Goal: Task Accomplishment & Management: Manage account settings

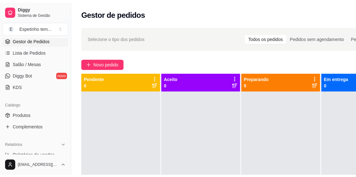
scroll to position [64, 0]
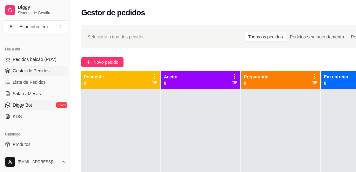
click at [49, 102] on link "Diggy Bot novo" at bounding box center [36, 105] width 66 height 10
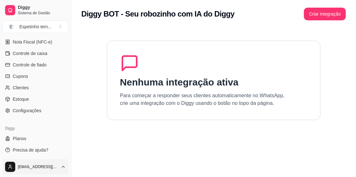
click at [49, 166] on html "Diggy Sistema de Gestão E Espetinho tem ... Loja aberta Período gratuito até 16…" at bounding box center [178, 88] width 356 height 177
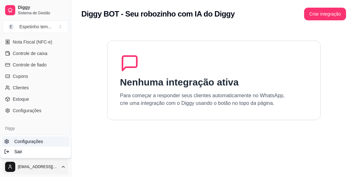
click at [32, 139] on span "Configurações" at bounding box center [28, 141] width 29 height 6
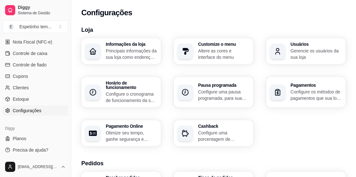
click at [131, 57] on p "Principais informações da sua loja como endereço, nome e mais" at bounding box center [132, 54] width 52 height 13
click at [127, 27] on h3 "Loja" at bounding box center [213, 29] width 265 height 9
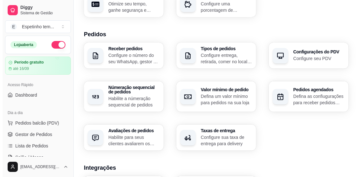
scroll to position [159, 0]
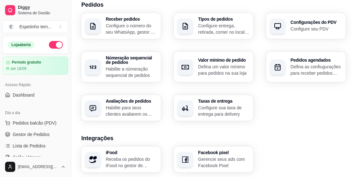
click at [130, 156] on p "Receba os pedidos do iFood no gestor de pedidos do Diggy" at bounding box center [132, 162] width 52 height 13
click at [99, 157] on div "button" at bounding box center [93, 159] width 15 height 15
click at [131, 156] on p "Receba os pedidos do iFood no gestor de pedidos do Diggy" at bounding box center [132, 162] width 52 height 13
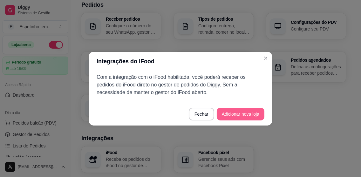
click at [248, 113] on button "Adicionar nova loja" at bounding box center [241, 114] width 48 height 13
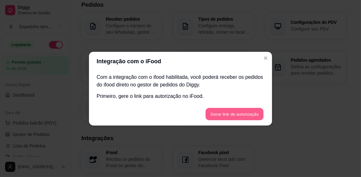
click at [236, 109] on button "Gerar link de autorização" at bounding box center [234, 114] width 58 height 12
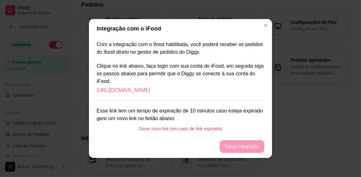
click at [150, 91] on link "[URL][DOMAIN_NAME]" at bounding box center [124, 91] width 54 height 8
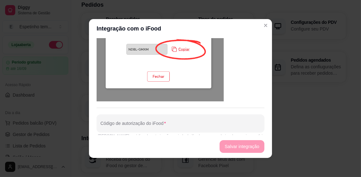
scroll to position [1, 0]
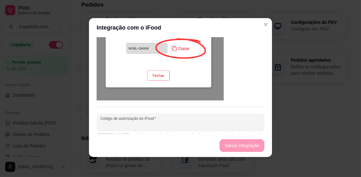
paste input "HJGT-SZNS"
click at [250, 145] on button "Salvar integração" at bounding box center [242, 146] width 44 height 12
click at [230, 143] on button "Salvar integração" at bounding box center [242, 146] width 44 height 12
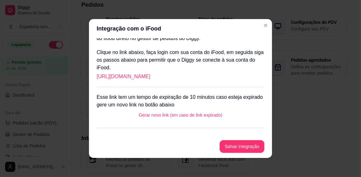
scroll to position [0, 0]
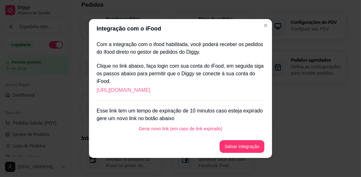
click at [150, 90] on link "[URL][DOMAIN_NAME]" at bounding box center [124, 91] width 54 height 8
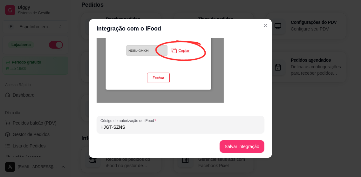
scroll to position [355, 0]
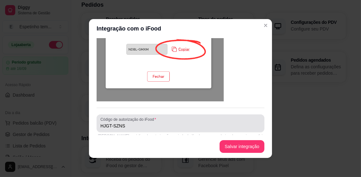
click at [150, 117] on div "HJGT-SZNS" at bounding box center [180, 123] width 160 height 13
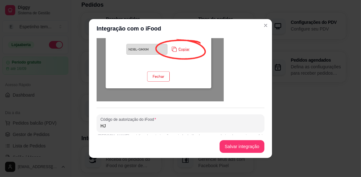
type input "H"
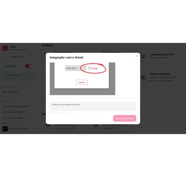
scroll to position [353, 0]
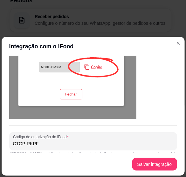
type input "CTGP-RKPF"
click at [160, 169] on button "Salvar integração" at bounding box center [154, 164] width 45 height 13
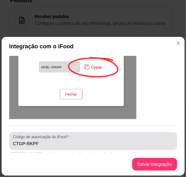
click at [157, 166] on footer "Salvar integração" at bounding box center [93, 164] width 183 height 23
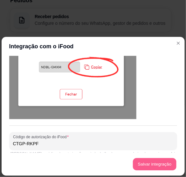
click at [162, 165] on button "Salvar integração" at bounding box center [155, 164] width 44 height 12
click at [151, 165] on button "Salvar integração" at bounding box center [154, 164] width 45 height 13
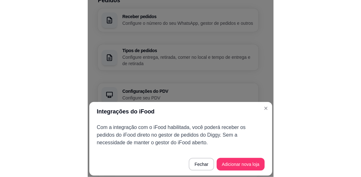
scroll to position [0, 0]
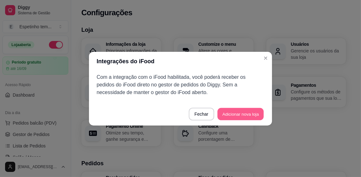
click at [237, 113] on button "Adicionar nova loja" at bounding box center [241, 114] width 46 height 12
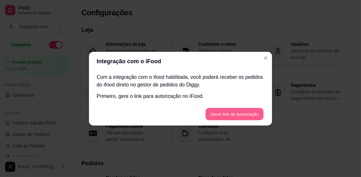
click at [223, 113] on button "Gerar link de autorização" at bounding box center [234, 114] width 58 height 12
click at [223, 113] on footer "Gerar link de autorização" at bounding box center [180, 114] width 183 height 23
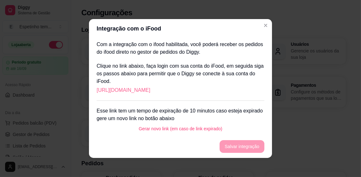
click at [150, 88] on link "[URL][DOMAIN_NAME]" at bounding box center [124, 91] width 54 height 8
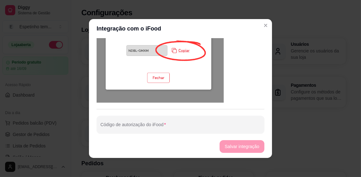
scroll to position [355, 0]
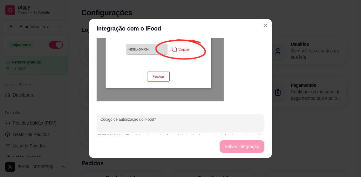
paste input "VZBH-BKVM"
type input "VZBH-BKVM"
click at [247, 147] on button "Salvar integração" at bounding box center [242, 147] width 44 height 12
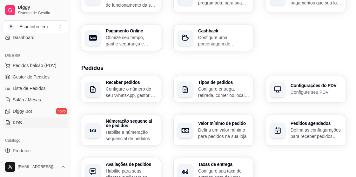
scroll to position [25, 0]
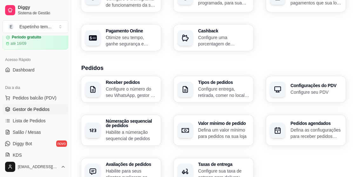
click at [53, 108] on link "Gestor de Pedidos" at bounding box center [36, 109] width 66 height 10
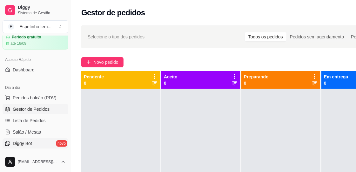
click at [54, 141] on link "Diggy Bot novo" at bounding box center [36, 144] width 66 height 10
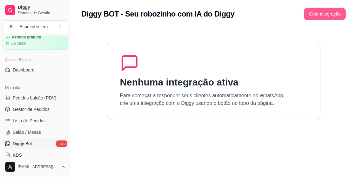
click at [314, 16] on button "Criar integração" at bounding box center [325, 14] width 42 height 13
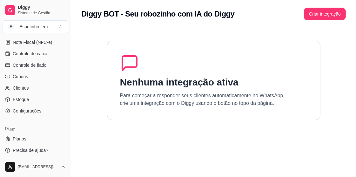
scroll to position [280, 0]
click at [34, 111] on span "Configurações" at bounding box center [27, 110] width 29 height 6
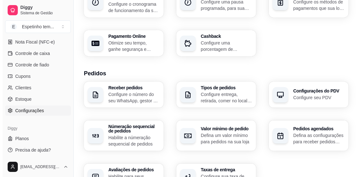
scroll to position [95, 0]
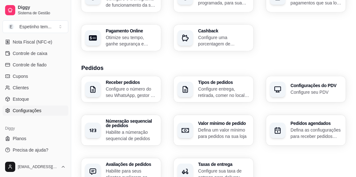
click at [129, 86] on p "Configure o número do seu WhatsApp, gestor de pedidos e outros" at bounding box center [132, 92] width 52 height 13
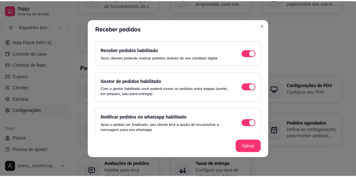
scroll to position [59, 0]
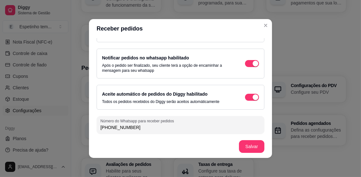
click at [141, 128] on input "[PHONE_NUMBER]" at bounding box center [180, 127] width 160 height 6
click at [109, 125] on input "[PHONE_NUMBER]" at bounding box center [180, 127] width 160 height 6
type input "[PHONE_NUMBER]"
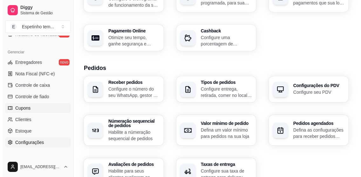
scroll to position [280, 0]
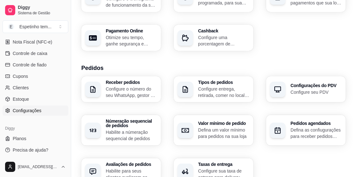
click at [129, 80] on h3 "Receber pedidos" at bounding box center [132, 82] width 52 height 4
click at [225, 86] on p "Configure entrega, retirada, comer no local e tempo de entrega e de retirada" at bounding box center [224, 92] width 52 height 13
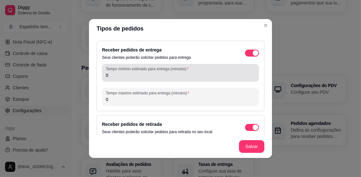
click at [162, 71] on label "Tempo mínimo estimado para entrega (minutos)" at bounding box center [148, 68] width 85 height 5
click at [162, 72] on input "0" at bounding box center [180, 75] width 149 height 6
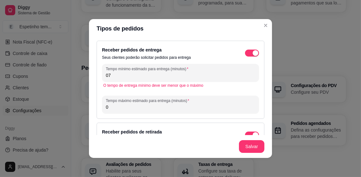
type input "0"
click at [132, 73] on input "70" at bounding box center [180, 75] width 149 height 6
type input "7"
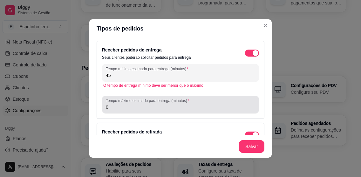
type input "45"
click at [118, 110] on div "0" at bounding box center [180, 104] width 149 height 13
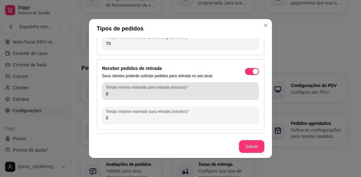
scroll to position [88, 0]
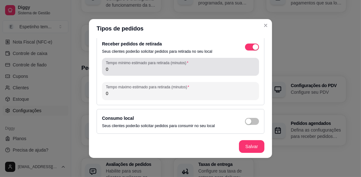
type input "70"
click at [145, 73] on div "Tempo mínimo estimado para retirada (minutos) 0" at bounding box center [180, 67] width 157 height 18
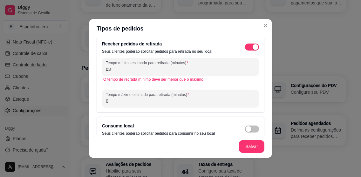
type input "0"
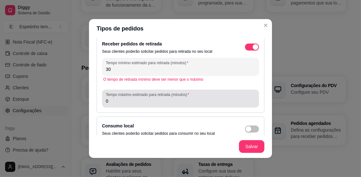
type input "30"
click at [122, 100] on input "0" at bounding box center [180, 101] width 149 height 6
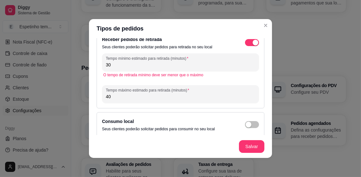
scroll to position [96, 0]
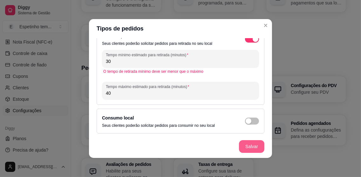
type input "40"
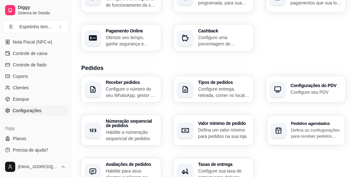
click at [298, 127] on p "Defina as confiugurações para receber pedidos agendados" at bounding box center [316, 133] width 50 height 12
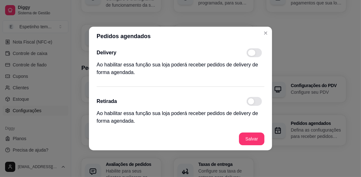
click at [253, 53] on span at bounding box center [252, 53] width 8 height 6
click at [251, 54] on input "checkbox" at bounding box center [248, 56] width 4 height 4
checkbox input "true"
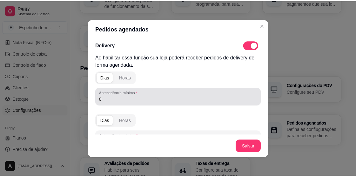
scroll to position [31, 0]
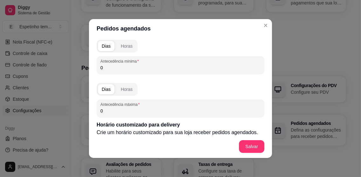
click at [120, 67] on input "0" at bounding box center [180, 68] width 160 height 6
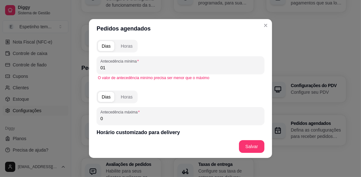
type input "0"
click at [123, 46] on div "Horas" at bounding box center [127, 46] width 12 height 6
click at [98, 47] on button "Dias" at bounding box center [106, 46] width 17 height 10
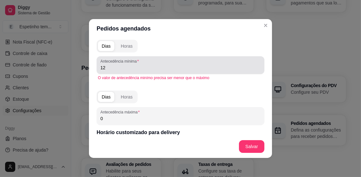
click at [111, 68] on input "12" at bounding box center [180, 68] width 160 height 6
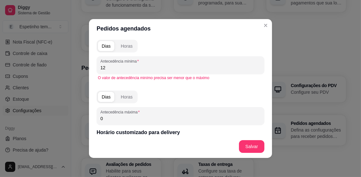
type input "1"
click at [124, 47] on div "Horas" at bounding box center [127, 46] width 12 height 6
click at [114, 67] on input "10" at bounding box center [180, 68] width 160 height 6
type input "1"
click at [112, 68] on input "12" at bounding box center [180, 68] width 160 height 6
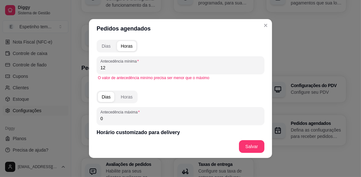
type input "1"
type input "2"
click at [107, 43] on div "Dias" at bounding box center [106, 46] width 9 height 6
click at [108, 68] on input "12" at bounding box center [180, 68] width 160 height 6
type input "1"
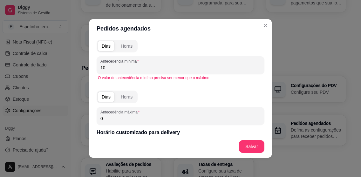
type input "1"
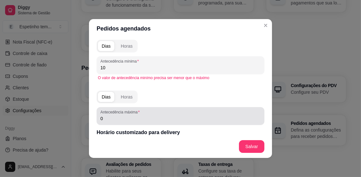
type input "10"
click at [111, 123] on div "Antecedência máxima 0" at bounding box center [181, 116] width 168 height 18
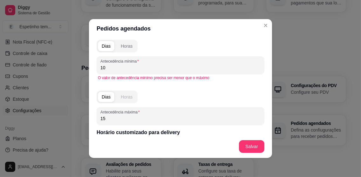
click at [126, 100] on button "Horas" at bounding box center [126, 97] width 19 height 10
click at [114, 120] on input "15" at bounding box center [180, 118] width 160 height 6
type input "1"
type input "2"
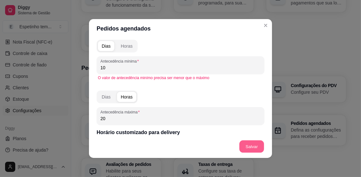
click at [252, 141] on button "Salvar" at bounding box center [251, 147] width 25 height 12
click at [113, 121] on input "20" at bounding box center [180, 118] width 160 height 6
type input "2"
type input "12"
click at [107, 95] on div "Dias" at bounding box center [106, 97] width 9 height 6
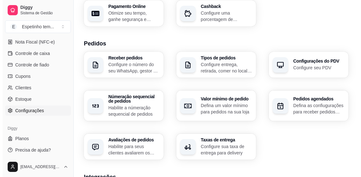
scroll to position [127, 0]
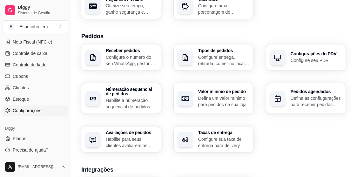
click at [214, 100] on p "Defina um valor mínimo para pedidos na sua loja" at bounding box center [224, 101] width 52 height 13
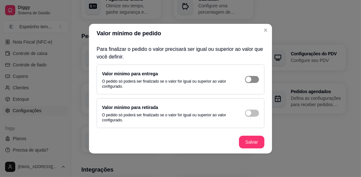
click at [248, 79] on div "button" at bounding box center [249, 80] width 6 height 6
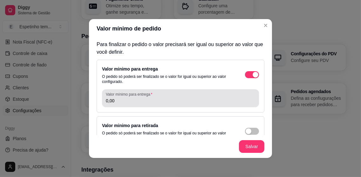
click at [156, 101] on input "0,00" at bounding box center [180, 101] width 149 height 6
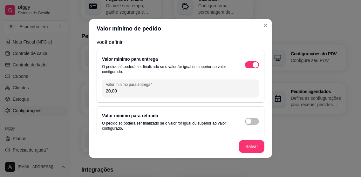
scroll to position [13, 0]
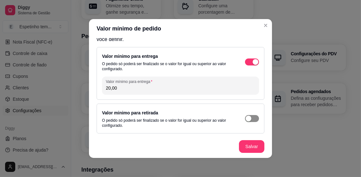
type input "20,00"
click at [245, 66] on button "button" at bounding box center [252, 62] width 14 height 7
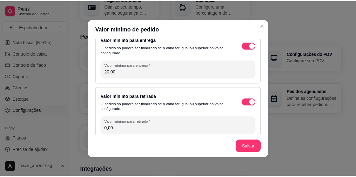
scroll to position [36, 0]
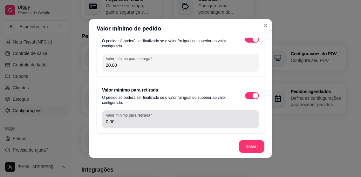
click at [111, 121] on input "0,00" at bounding box center [180, 122] width 149 height 6
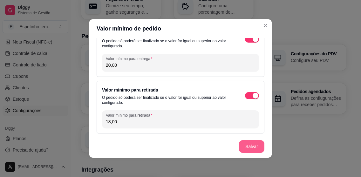
type input "18,00"
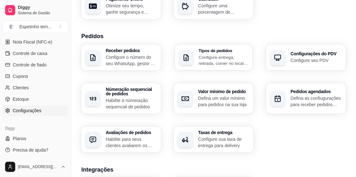
click at [230, 56] on p "Configure entrega, retirada, comer no local e tempo de entrega e de retirada" at bounding box center [224, 60] width 50 height 12
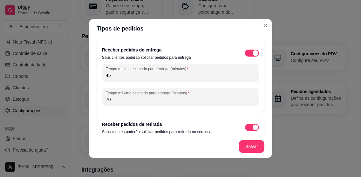
click at [262, 25] on div "Loja Informações da loja Principais informações da sua loja como endereço, nome…" at bounding box center [213, 102] width 265 height 409
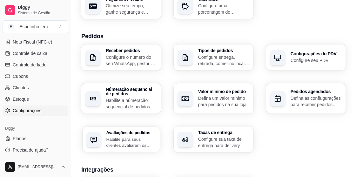
click at [140, 136] on p "Habilite para seus clientes avaliarem os pedidos para saber como está o feedbac…" at bounding box center [131, 142] width 50 height 12
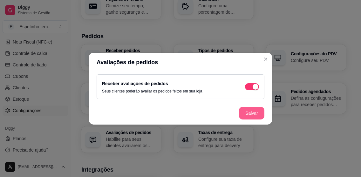
click at [251, 114] on button "Salvar" at bounding box center [251, 113] width 25 height 13
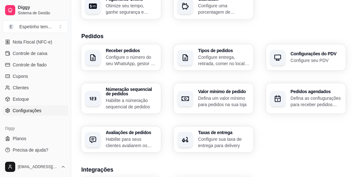
click at [219, 137] on p "Configure sua taxa de entrega para delivery" at bounding box center [224, 142] width 52 height 13
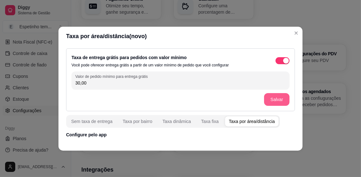
click at [280, 101] on button "Salvar" at bounding box center [276, 99] width 25 height 13
click at [93, 122] on div "Sem taxa de entrega" at bounding box center [91, 121] width 41 height 6
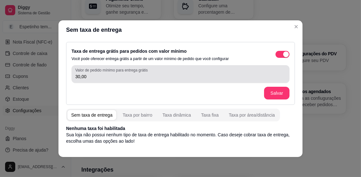
click at [97, 80] on div "Valor de pedido mínimo para entrega grátis 30,00" at bounding box center [181, 74] width 218 height 18
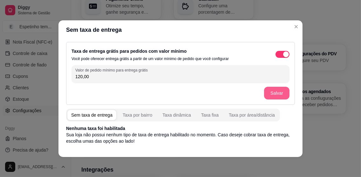
type input "120,00"
click at [282, 94] on button "Salvar" at bounding box center [277, 93] width 25 height 12
click at [237, 114] on div "Taxa por área/distância" at bounding box center [252, 115] width 46 height 6
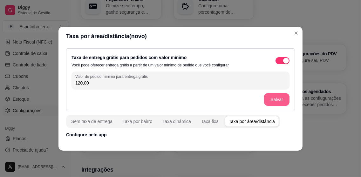
click at [274, 102] on button "Salvar" at bounding box center [276, 99] width 25 height 13
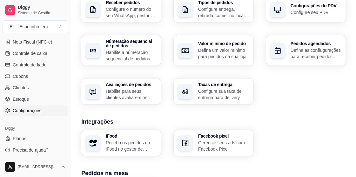
scroll to position [191, 0]
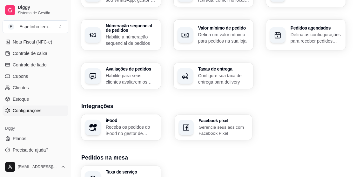
click at [239, 125] on p "Gerencie seus ads com Facebook Pixel" at bounding box center [224, 130] width 50 height 12
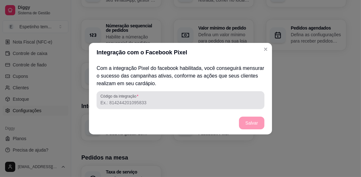
click at [142, 101] on input "Código da integração" at bounding box center [180, 103] width 160 height 6
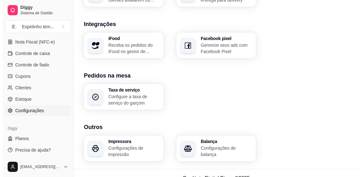
scroll to position [278, 0]
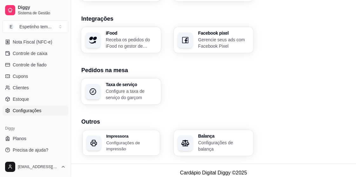
click at [127, 141] on p "Configurações de impressão" at bounding box center [131, 146] width 50 height 12
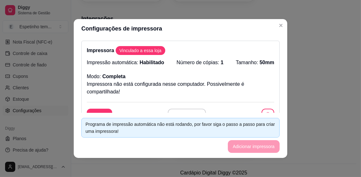
scroll to position [31, 0]
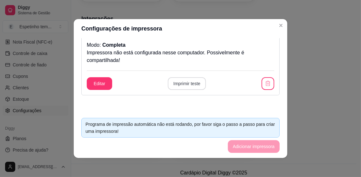
click at [188, 85] on button "Imprimir teste" at bounding box center [187, 83] width 38 height 13
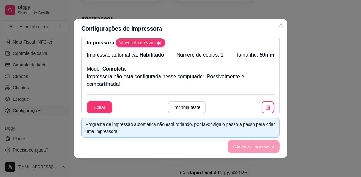
scroll to position [0, 0]
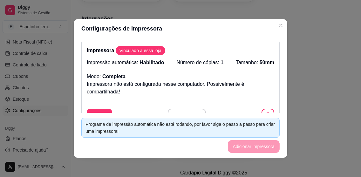
click at [148, 49] on span "Vinculado a essa loja" at bounding box center [140, 50] width 47 height 6
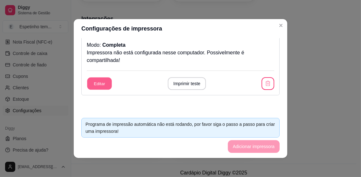
click at [98, 80] on button "Editar" at bounding box center [99, 84] width 25 height 12
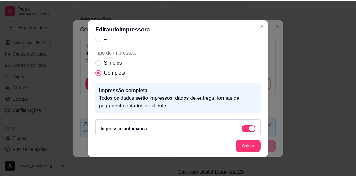
scroll to position [110, 0]
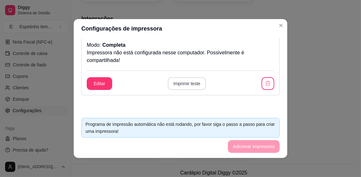
click at [178, 83] on button "Imprimir teste" at bounding box center [187, 83] width 38 height 13
click at [94, 78] on button "Editar" at bounding box center [99, 84] width 25 height 12
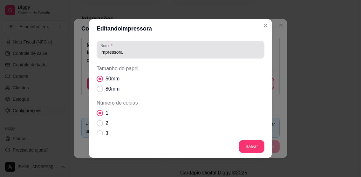
click at [205, 48] on div "Impressora" at bounding box center [180, 49] width 160 height 13
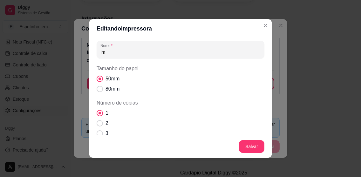
type input "I"
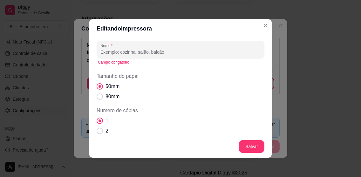
type input "m"
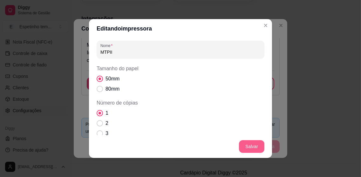
type input "MTPII"
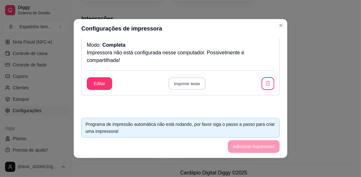
click at [186, 80] on button "Imprimir teste" at bounding box center [186, 84] width 37 height 12
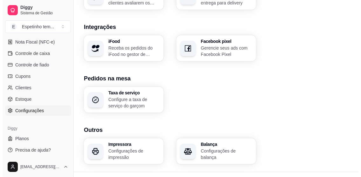
scroll to position [278, 0]
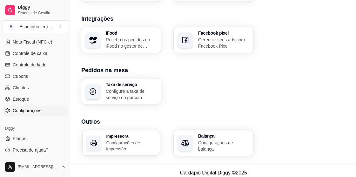
click at [137, 134] on h3 "Impressora" at bounding box center [131, 136] width 50 height 4
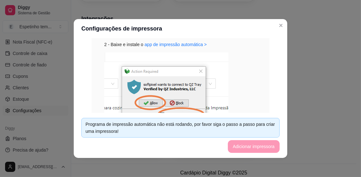
scroll to position [159, 0]
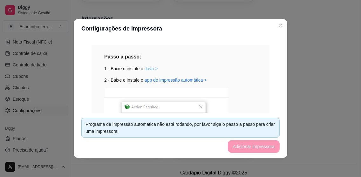
click at [149, 66] on link "Java >" at bounding box center [151, 68] width 13 height 5
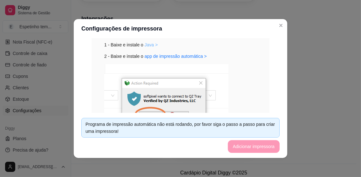
scroll to position [191, 0]
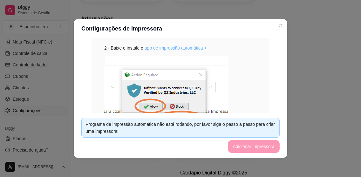
click at [172, 46] on link "app de impressão automática >" at bounding box center [176, 47] width 62 height 5
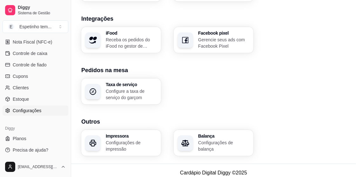
click at [149, 140] on p "Configurações de impressão" at bounding box center [132, 146] width 52 height 13
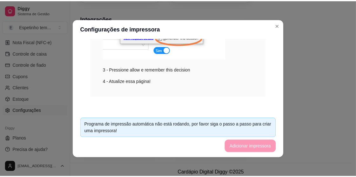
scroll to position [272, 0]
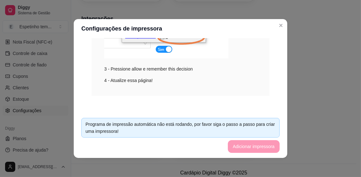
click at [280, 29] on div "iFood Receba os pedidos do iFood no gestor de pedidos do Diggy Facebook pixel G…" at bounding box center [213, 40] width 265 height 26
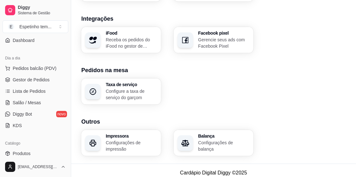
scroll to position [25, 0]
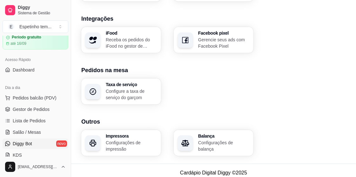
click at [44, 144] on link "Diggy Bot novo" at bounding box center [36, 144] width 66 height 10
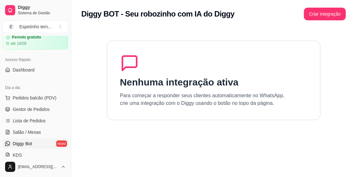
click at [331, 5] on div "Diggy BOT - Seu robozinho com IA do Diggy Criar integração" at bounding box center [213, 12] width 285 height 24
click at [329, 11] on button "Criar integração" at bounding box center [325, 14] width 41 height 12
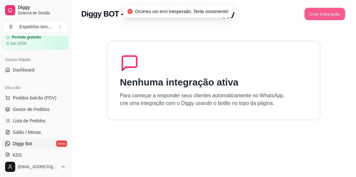
click at [314, 10] on button "Criar integração" at bounding box center [325, 14] width 41 height 12
click at [238, 37] on section "Nenhuma integração ativa Para começar a responder seus clientes automaticamente…" at bounding box center [213, 116] width 265 height 177
click at [336, 11] on button "Criar integração" at bounding box center [325, 14] width 41 height 12
click at [336, 11] on div "Criar integração" at bounding box center [325, 14] width 42 height 13
click at [59, 139] on link "Diggy Bot novo" at bounding box center [36, 144] width 66 height 10
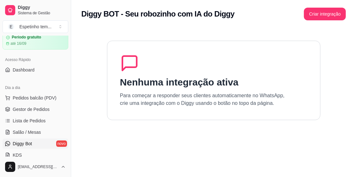
click at [60, 140] on link "Diggy Bot novo" at bounding box center [36, 144] width 66 height 10
click at [307, 13] on button "Criar integração" at bounding box center [325, 14] width 42 height 13
click at [307, 13] on div "Criar integração" at bounding box center [325, 14] width 42 height 13
click at [320, 16] on button "Criar integração" at bounding box center [325, 14] width 41 height 12
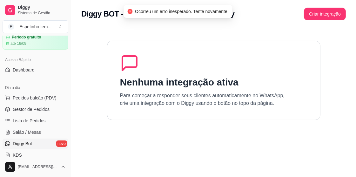
scroll to position [53, 0]
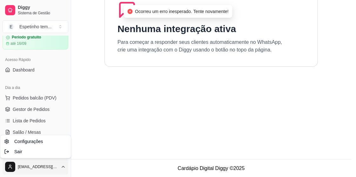
click at [53, 124] on html "Diggy Sistema de Gestão E Espetinho tem ... Loja aberta Período gratuito até 16…" at bounding box center [178, 35] width 356 height 177
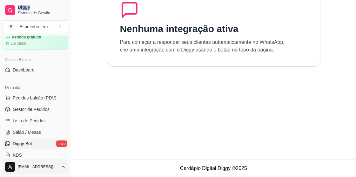
click at [23, 124] on html "Diggy Sistema de Gestão E Espetinho tem ... Loja aberta Período gratuito até 16…" at bounding box center [178, 35] width 356 height 177
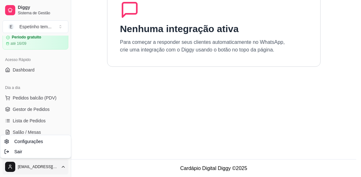
click at [98, 124] on html "Diggy Sistema de Gestão E Espetinho tem ... Loja aberta Período gratuito até 16…" at bounding box center [180, 35] width 361 height 177
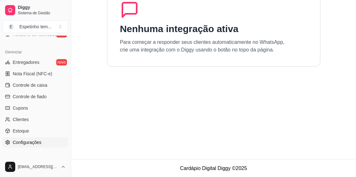
scroll to position [280, 0]
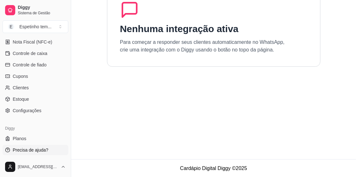
click at [42, 145] on link "Precisa de ajuda?" at bounding box center [36, 150] width 66 height 10
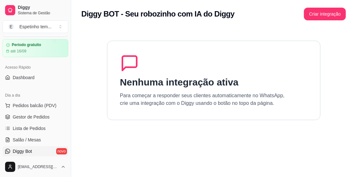
scroll to position [0, 0]
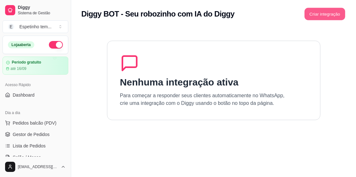
click at [328, 14] on button "Criar integração" at bounding box center [325, 14] width 41 height 12
click at [328, 14] on div "Criar integração" at bounding box center [325, 14] width 42 height 13
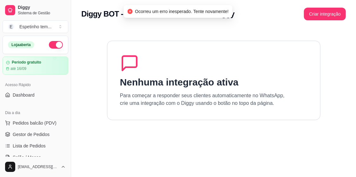
click at [165, 100] on p "Para começar a responder seus clientes automaticamente no WhatsApp, crie uma in…" at bounding box center [202, 99] width 165 height 15
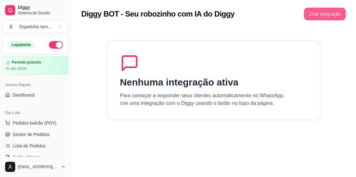
click at [322, 14] on button "Criar integração" at bounding box center [325, 14] width 42 height 13
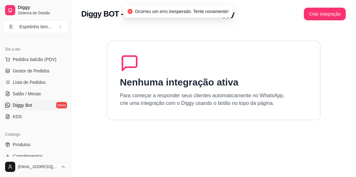
scroll to position [95, 0]
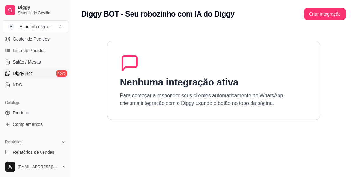
click at [46, 70] on link "Diggy Bot novo" at bounding box center [36, 73] width 66 height 10
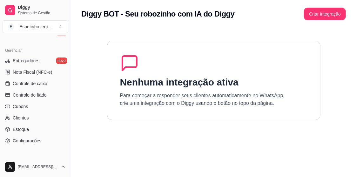
scroll to position [280, 0]
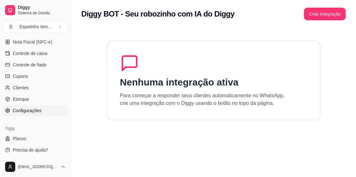
click at [45, 110] on link "Configurações" at bounding box center [36, 111] width 66 height 10
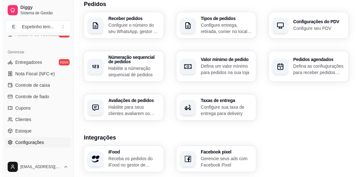
scroll to position [151, 0]
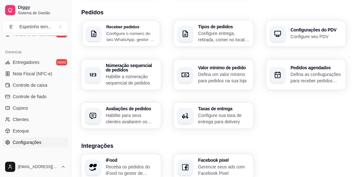
click at [134, 31] on p "Configure o número do seu WhatsApp, gestor de pedidos e outros" at bounding box center [131, 36] width 50 height 12
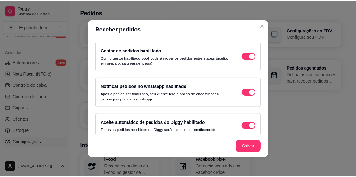
scroll to position [59, 0]
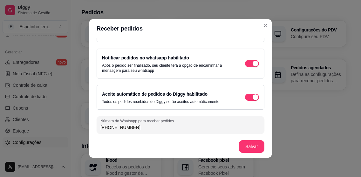
click at [111, 125] on input "[PHONE_NUMBER]" at bounding box center [180, 127] width 160 height 6
click at [145, 123] on div "[PHONE_NUMBER]" at bounding box center [180, 125] width 160 height 13
click at [147, 133] on div "Receber pedidos habilitado Seus clientes poderão realizar pedidos através do se…" at bounding box center [180, 86] width 183 height 97
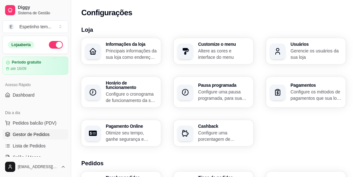
scroll to position [31, 0]
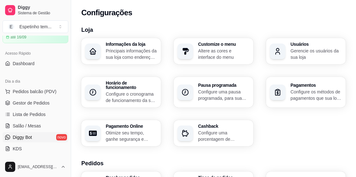
click at [55, 138] on link "Diggy Bot novo" at bounding box center [36, 137] width 66 height 10
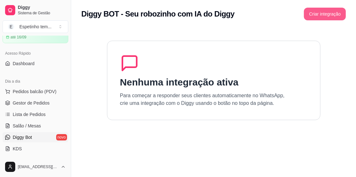
click at [331, 13] on button "Criar integração" at bounding box center [325, 14] width 42 height 13
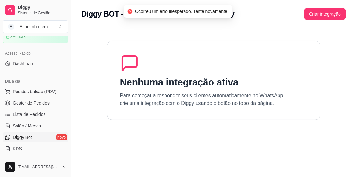
scroll to position [95, 0]
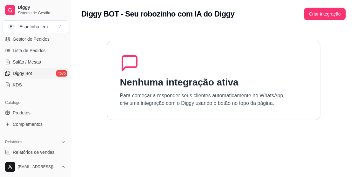
click at [41, 73] on link "Diggy Bot novo" at bounding box center [36, 73] width 66 height 10
click at [309, 12] on button "Criar integração" at bounding box center [325, 14] width 41 height 12
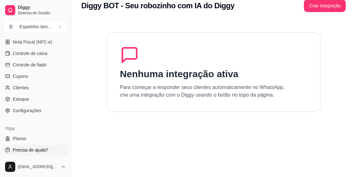
scroll to position [0, 0]
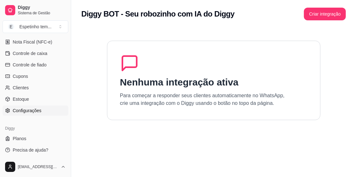
click at [32, 108] on span "Configurações" at bounding box center [27, 110] width 29 height 6
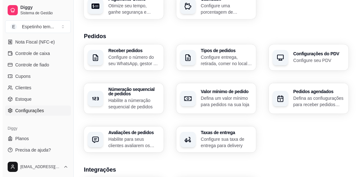
scroll to position [127, 0]
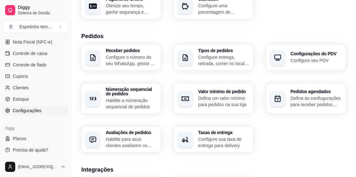
click at [141, 58] on p "Configure o número do seu WhatsApp, gestor de pedidos e outros" at bounding box center [132, 60] width 52 height 13
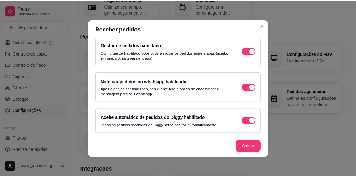
scroll to position [59, 0]
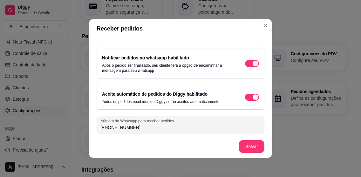
click at [112, 125] on input "[PHONE_NUMBER]" at bounding box center [180, 127] width 160 height 6
type input "[PHONE_NUMBER]"
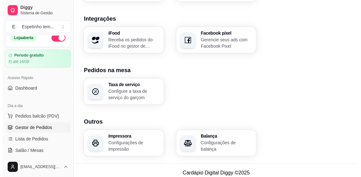
scroll to position [0, 0]
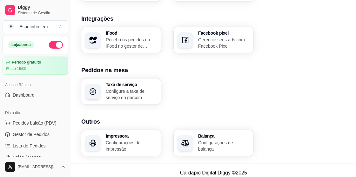
click at [136, 134] on h3 "Impressora" at bounding box center [132, 136] width 52 height 4
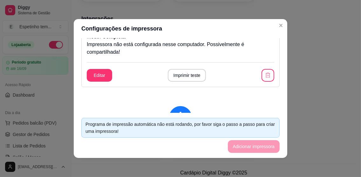
scroll to position [31, 0]
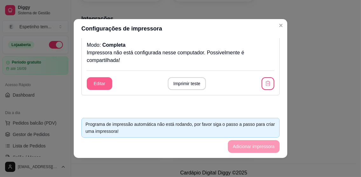
click at [88, 82] on button "Editar" at bounding box center [99, 83] width 25 height 13
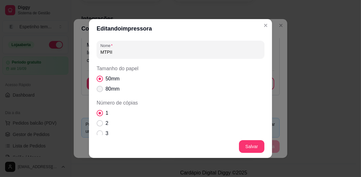
click at [97, 88] on span "Tamanho do papel" at bounding box center [100, 89] width 6 height 6
click at [97, 90] on input "80mm" at bounding box center [98, 92] width 4 height 4
radio input "true"
click at [97, 80] on span "Tamanho do papel" at bounding box center [100, 79] width 6 height 6
click at [97, 80] on input "50mm" at bounding box center [98, 82] width 4 height 4
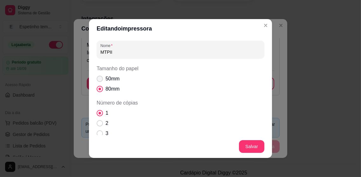
radio input "true"
click at [100, 87] on span "Tamanho do papel" at bounding box center [100, 89] width 6 height 6
click at [100, 90] on input "80mm" at bounding box center [98, 92] width 4 height 4
radio input "true"
click at [97, 77] on span "Tamanho do papel" at bounding box center [100, 79] width 6 height 6
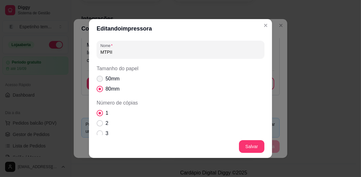
click at [97, 80] on input "50mm" at bounding box center [98, 82] width 4 height 4
radio input "true"
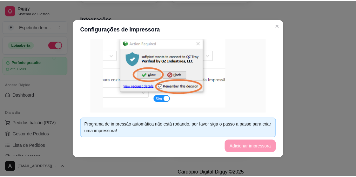
scroll to position [159, 0]
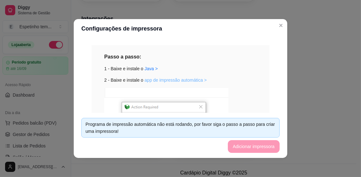
click at [147, 80] on link "app de impressão automática >" at bounding box center [176, 80] width 62 height 5
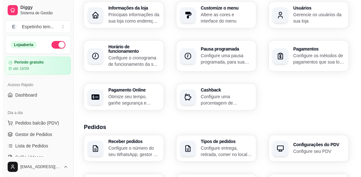
scroll to position [64, 0]
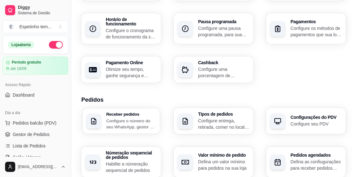
click at [148, 118] on p "Configure o número do seu WhatsApp, gestor de pedidos e outros" at bounding box center [131, 124] width 50 height 12
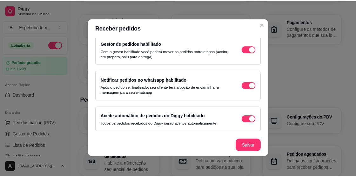
scroll to position [59, 0]
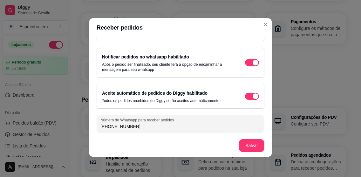
click at [134, 124] on input "[PHONE_NUMBER]" at bounding box center [180, 126] width 160 height 6
type input "(6"
type input "[PHONE_NUMBER]"
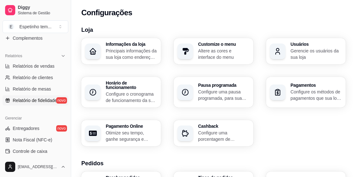
scroll to position [191, 0]
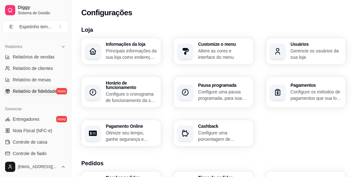
click at [35, 90] on span "Relatório de fidelidade" at bounding box center [35, 91] width 44 height 6
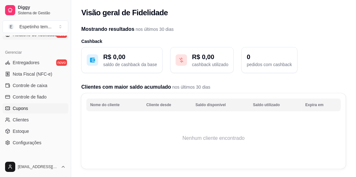
scroll to position [248, 0]
